Goal: Task Accomplishment & Management: Manage account settings

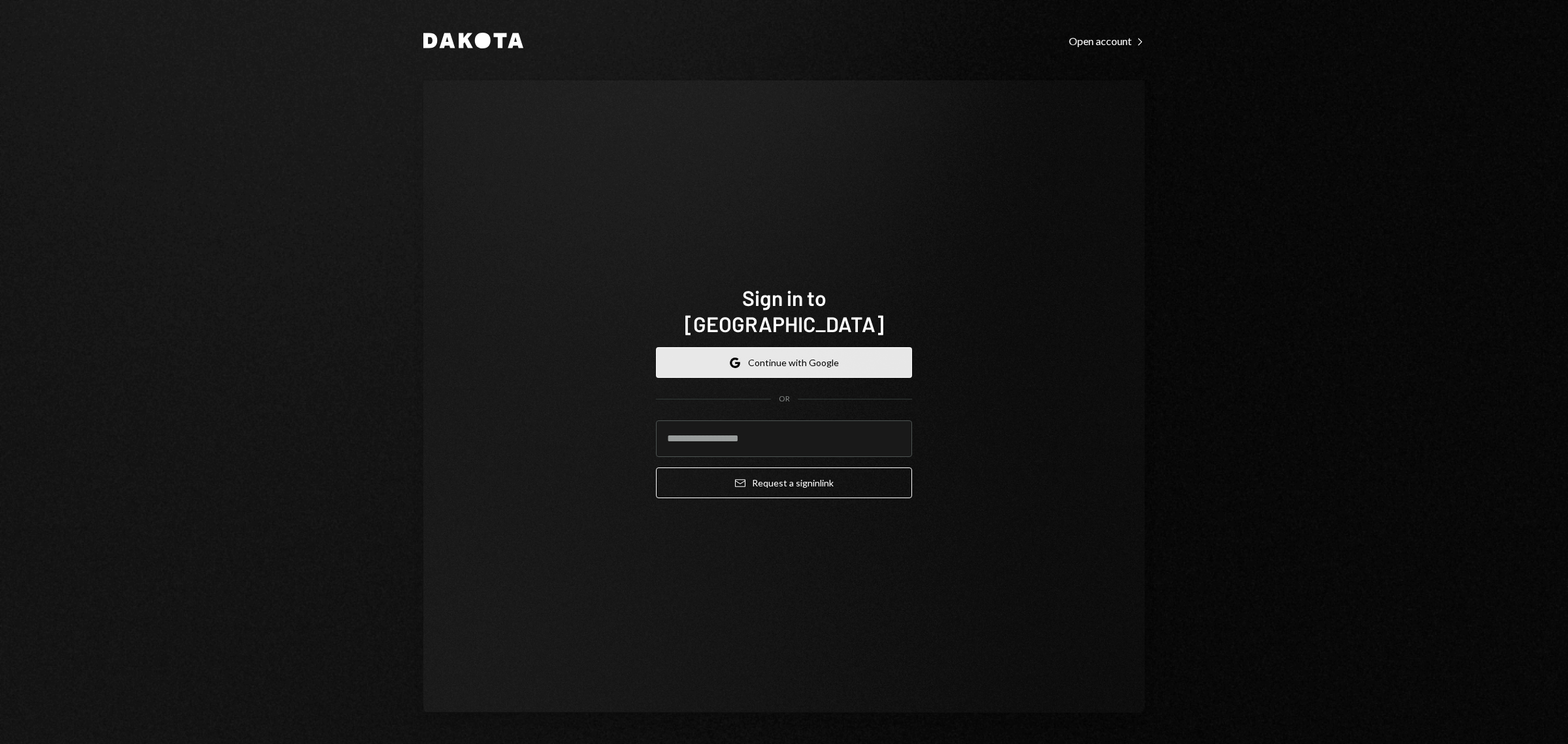
click at [802, 347] on button "Google Continue with Google" at bounding box center [784, 362] width 256 height 31
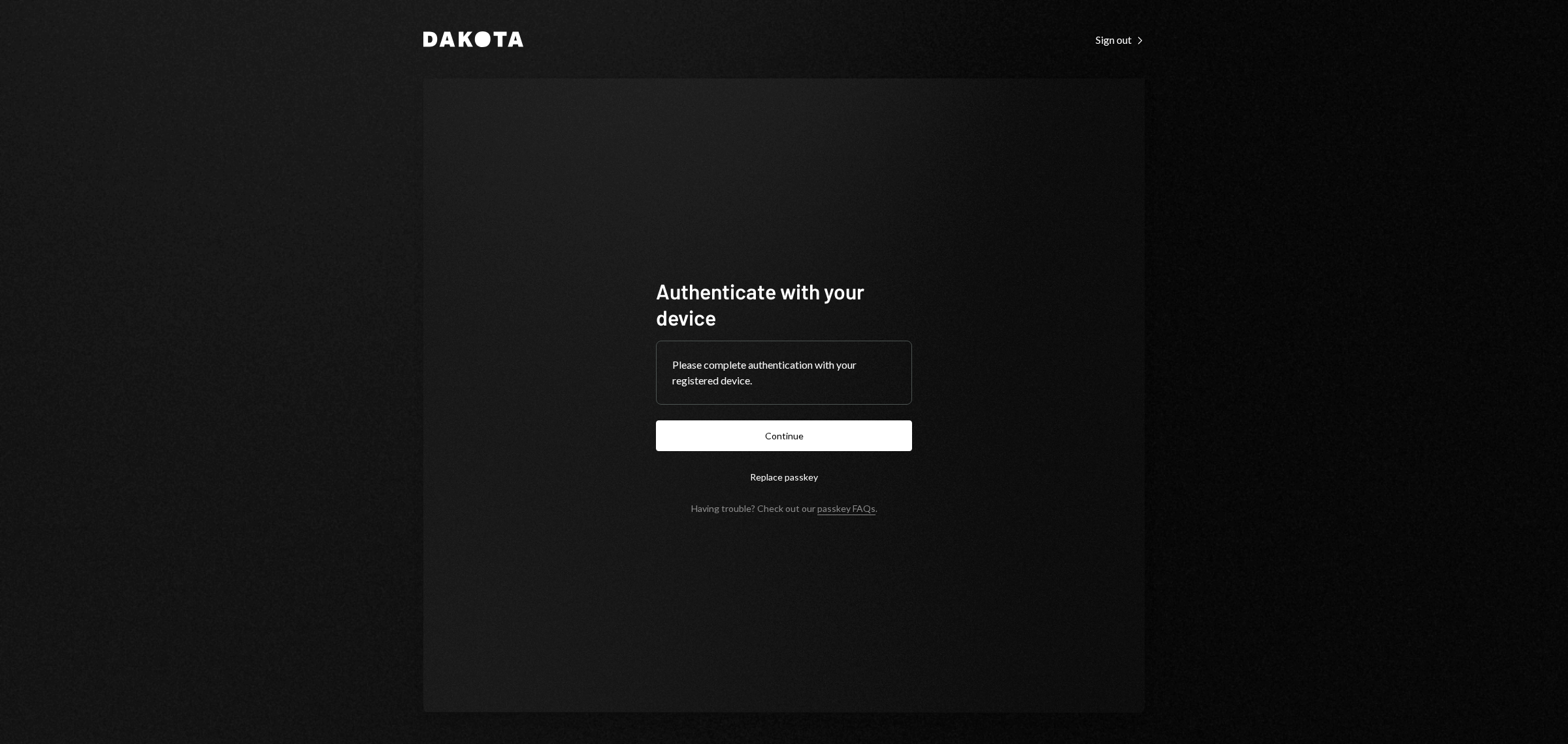
click at [1464, 281] on div "Dakota Sign out Right Caret Authenticate with your device Please complete authe…" at bounding box center [784, 372] width 1568 height 744
click at [787, 431] on button "Continue" at bounding box center [784, 435] width 256 height 31
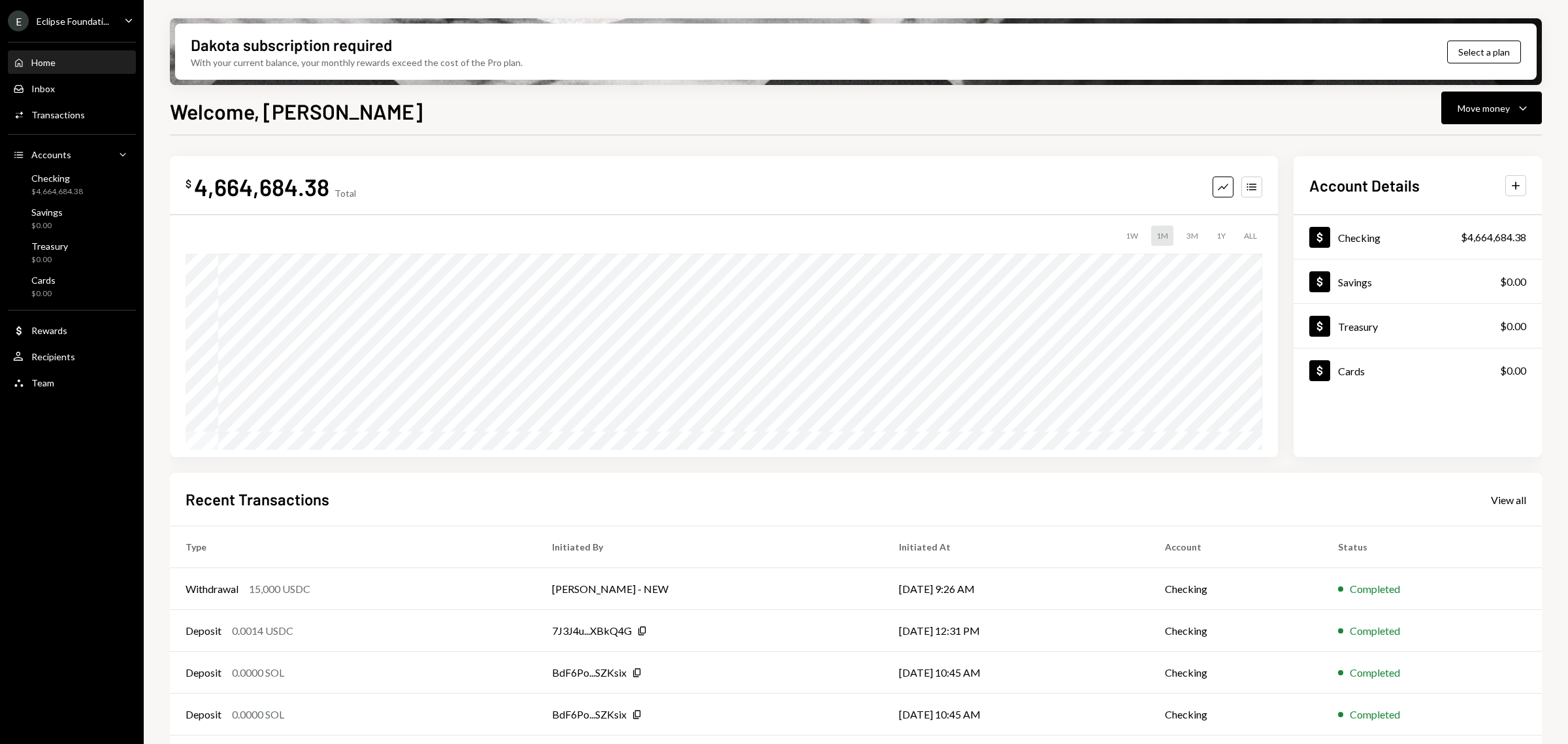
click at [61, 18] on div "Eclipse Foundati..." at bounding box center [73, 21] width 73 height 11
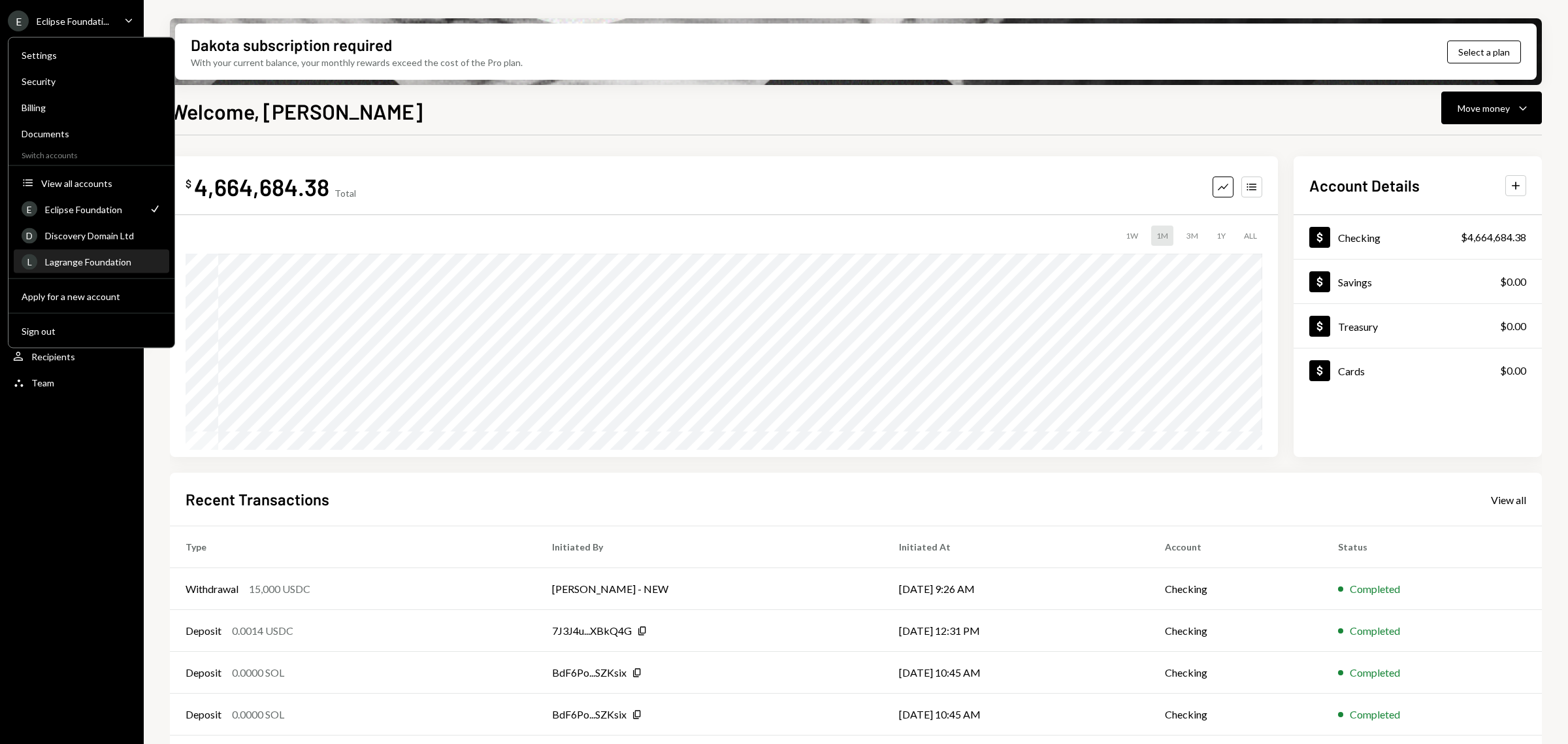
click at [86, 260] on div "Lagrange Foundation" at bounding box center [103, 262] width 116 height 11
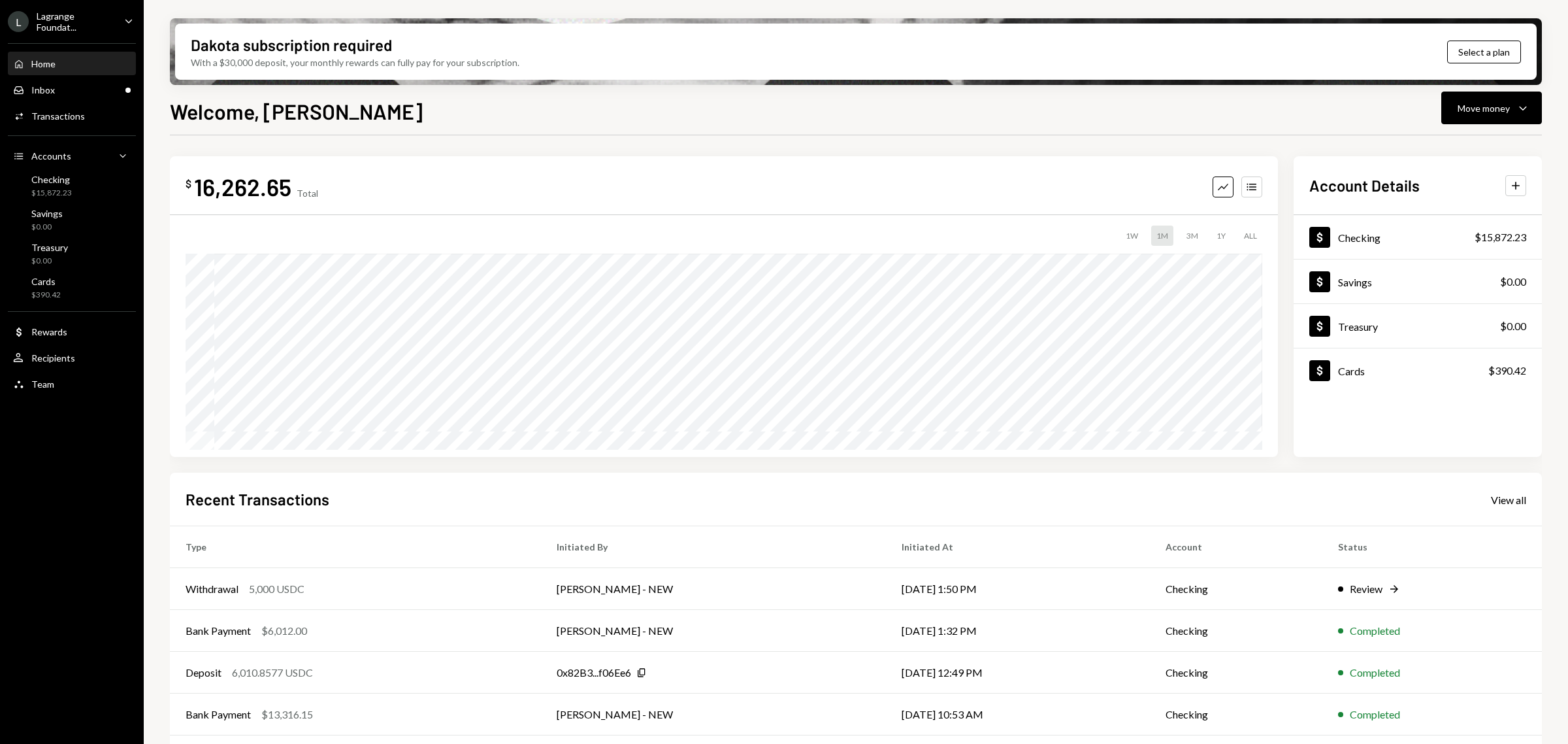
click at [75, 73] on div "Home Home" at bounding box center [71, 64] width 118 height 22
click at [73, 84] on div "Inbox Inbox" at bounding box center [71, 90] width 118 height 12
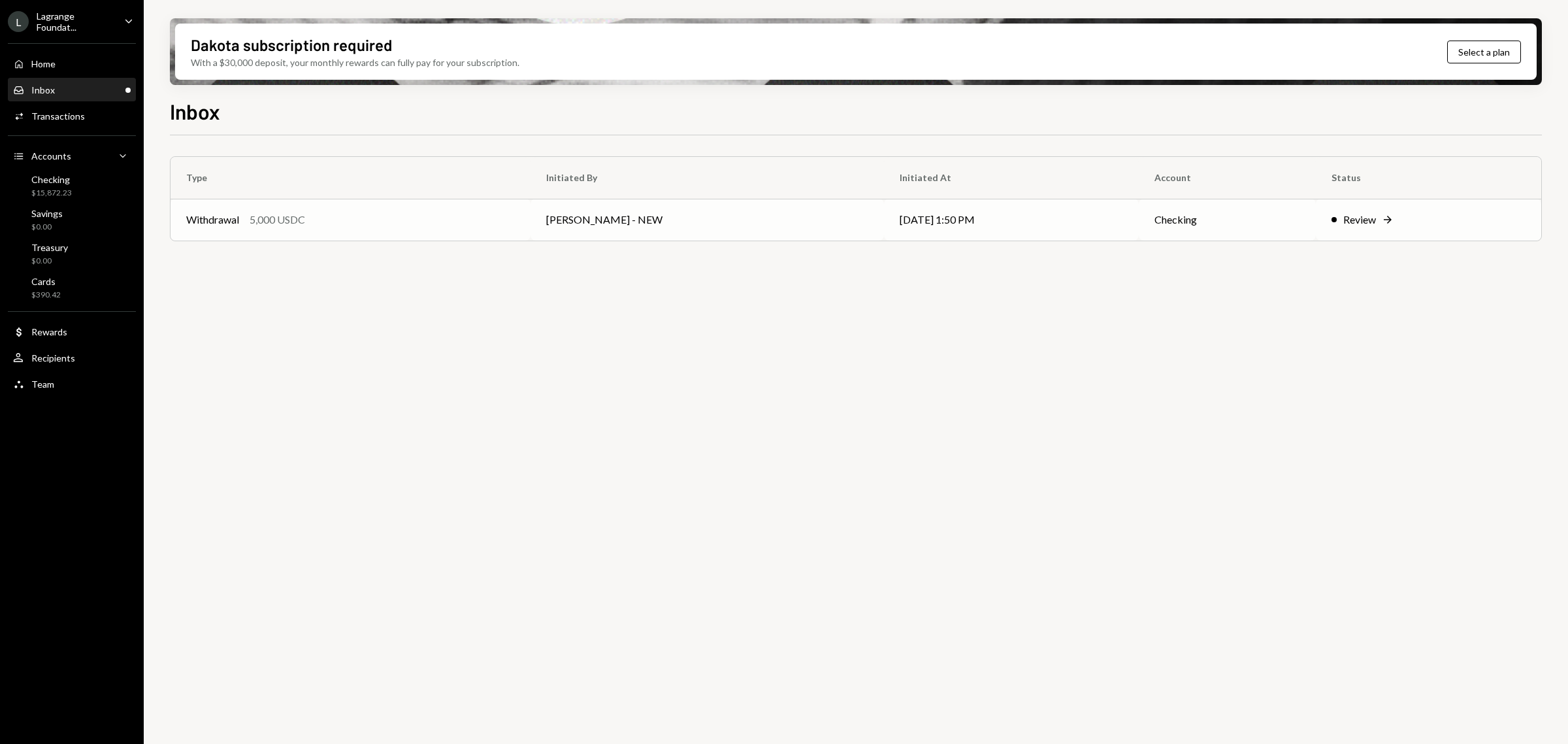
click at [384, 232] on td "Withdrawal 5,000 USDC" at bounding box center [351, 220] width 360 height 42
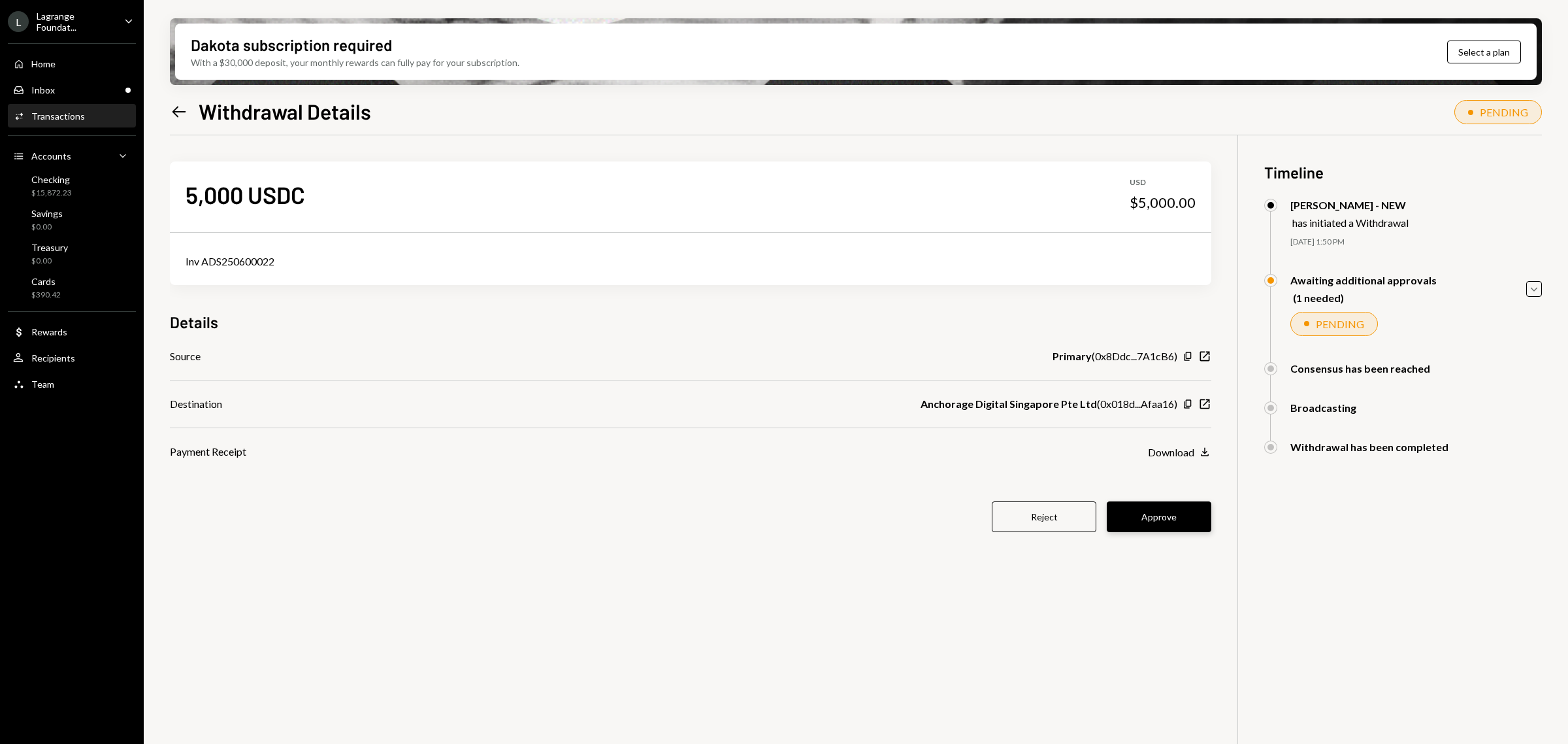
click at [1161, 524] on button "Approve" at bounding box center [1159, 516] width 105 height 31
